Goal: Task Accomplishment & Management: Use online tool/utility

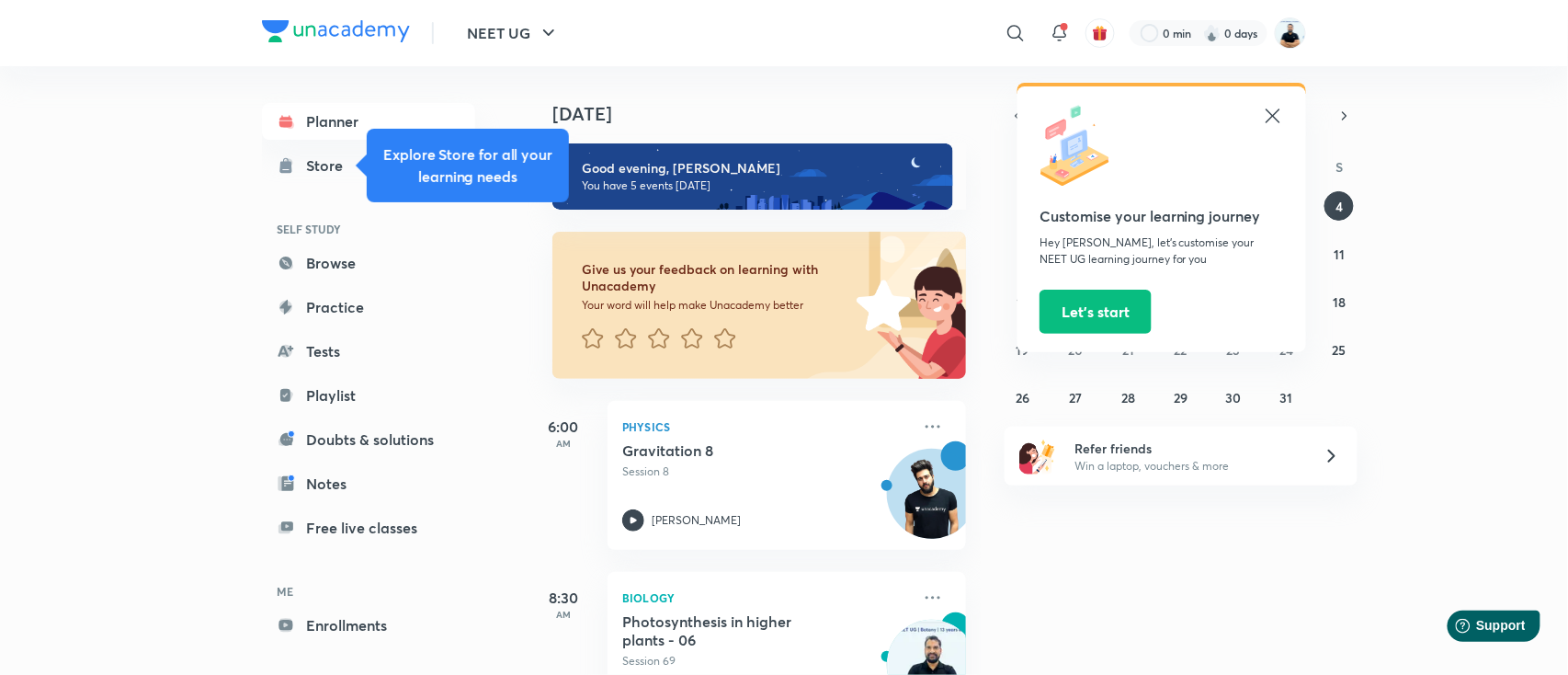
click at [1270, 115] on icon at bounding box center [1273, 115] width 22 height 22
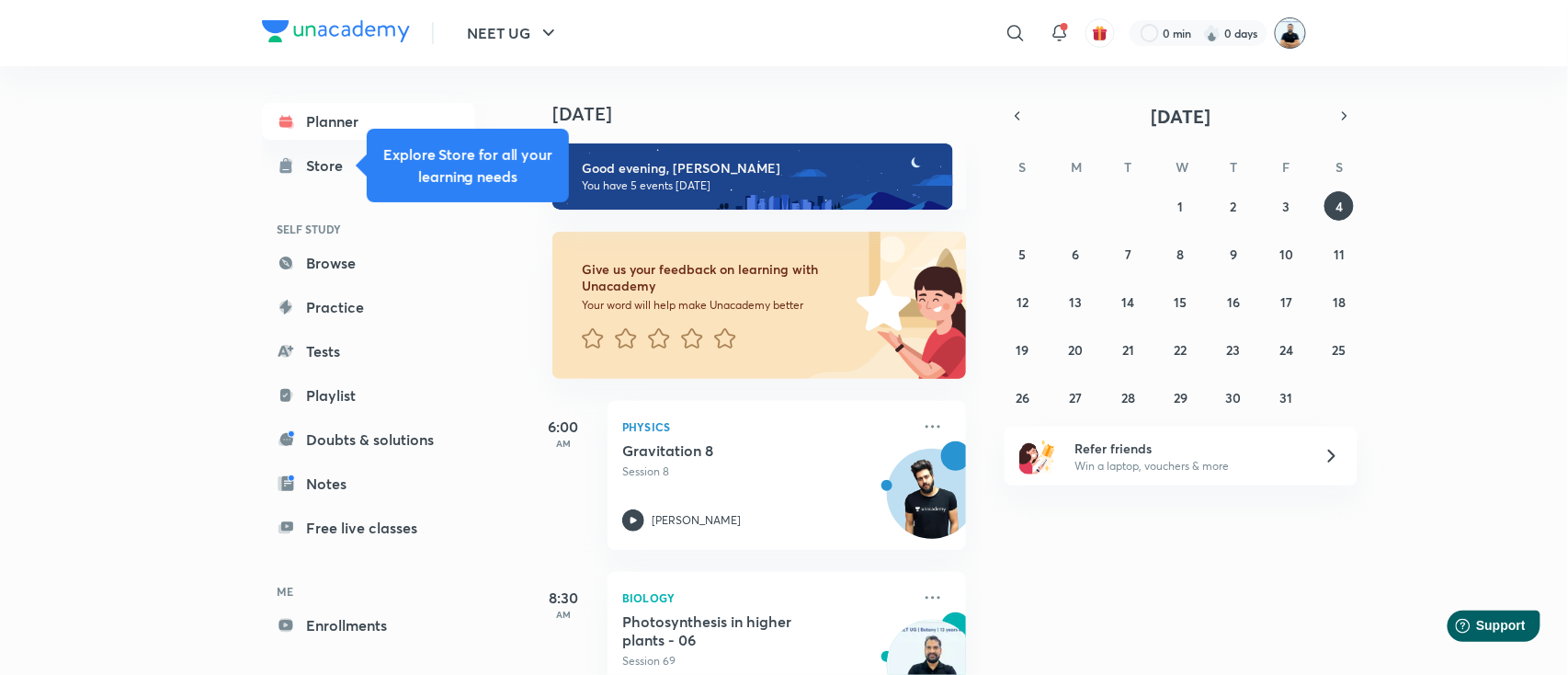
click at [1292, 35] on img at bounding box center [1291, 32] width 31 height 31
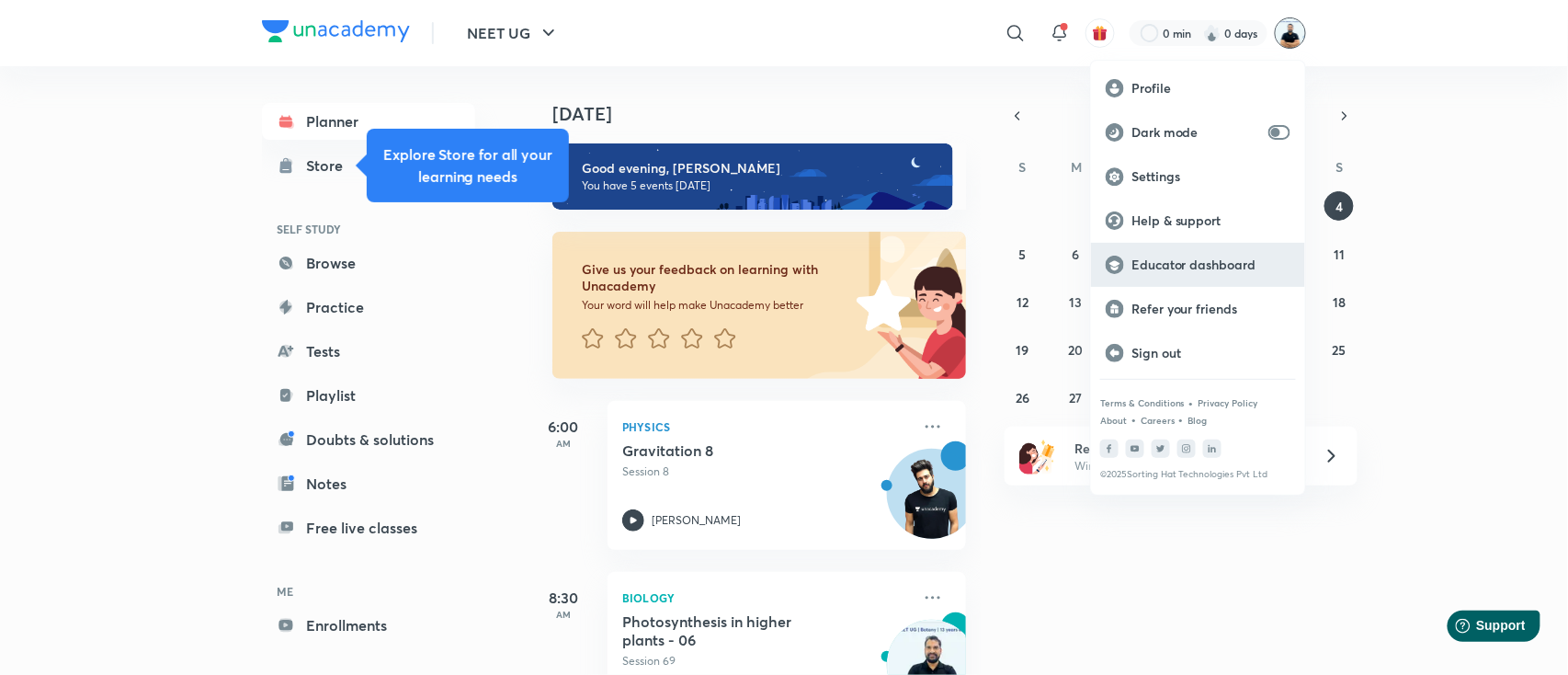
click at [1226, 268] on p "Educator dashboard" at bounding box center [1211, 264] width 159 height 16
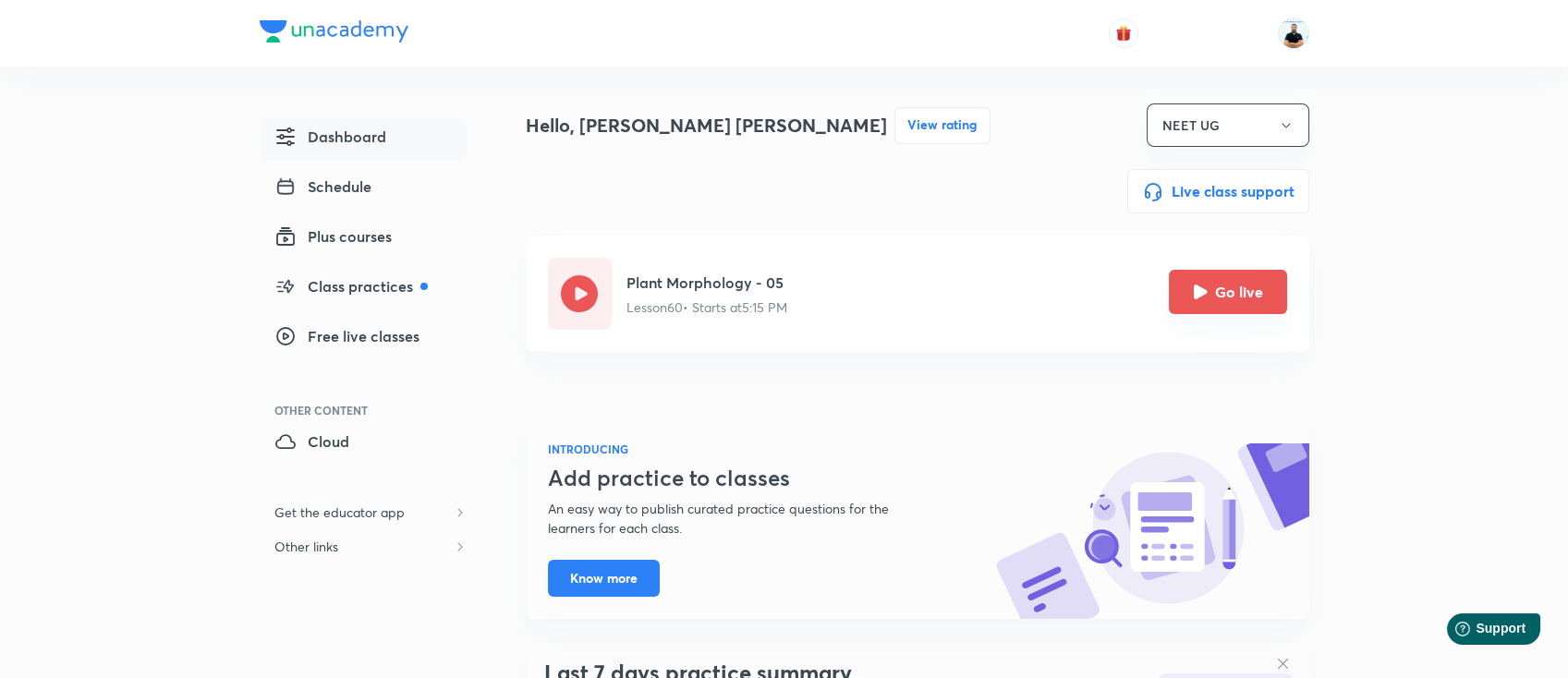
click at [1222, 295] on button "Go live" at bounding box center [1227, 291] width 118 height 45
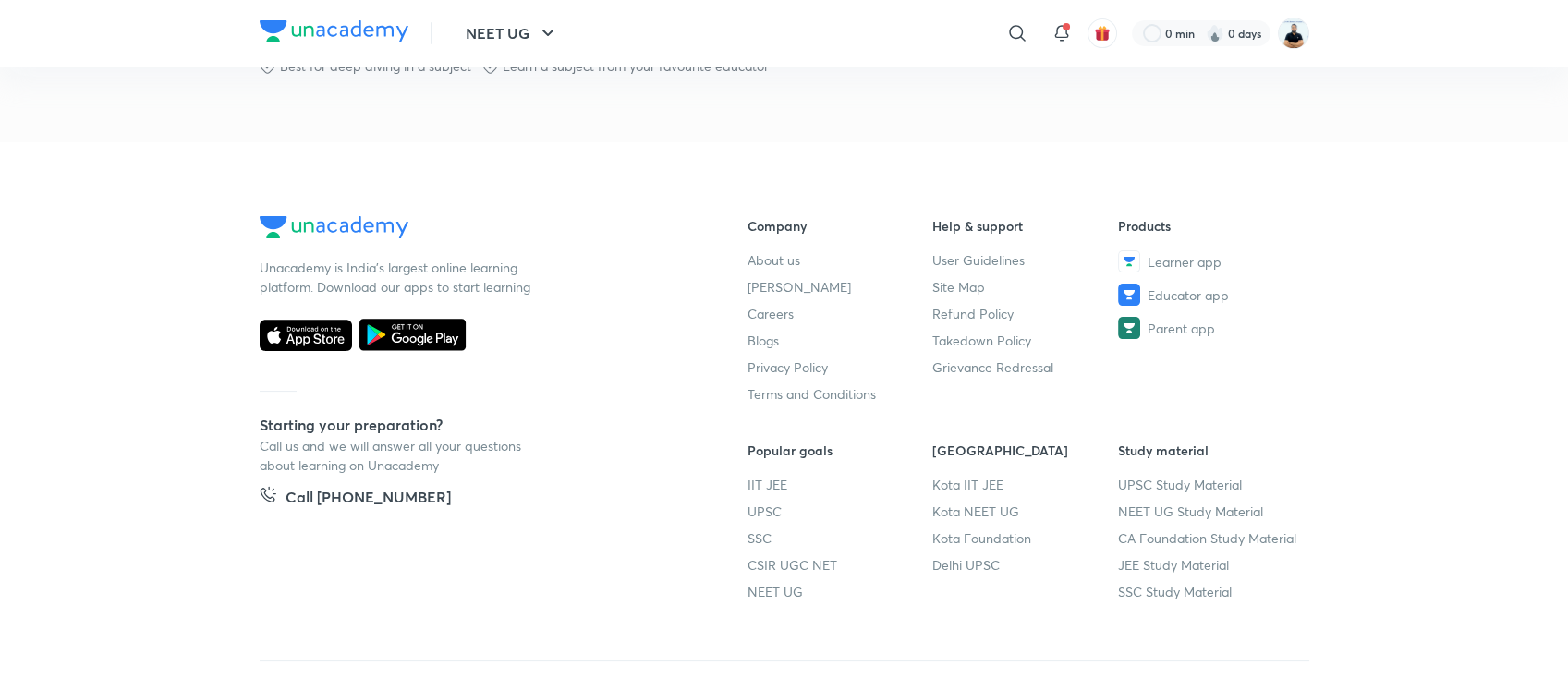
scroll to position [1062, 0]
